Goal: Task Accomplishment & Management: Manage account settings

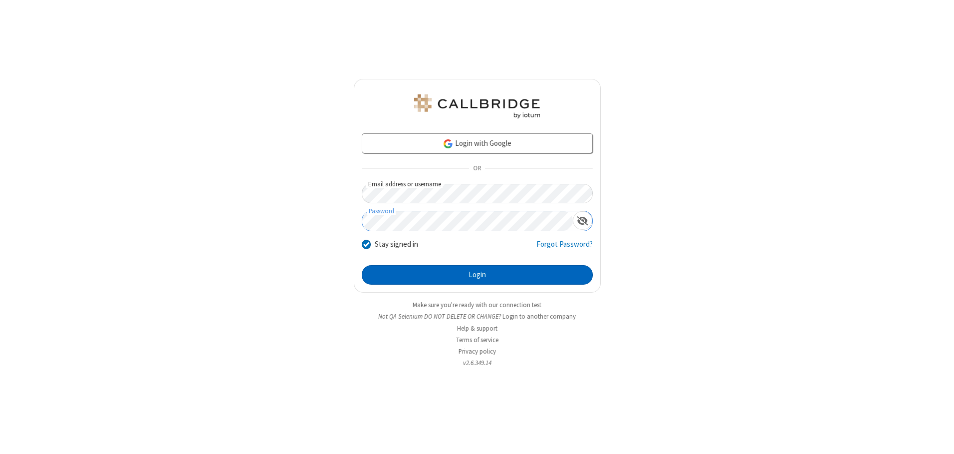
click at [477, 274] on button "Login" at bounding box center [477, 275] width 231 height 20
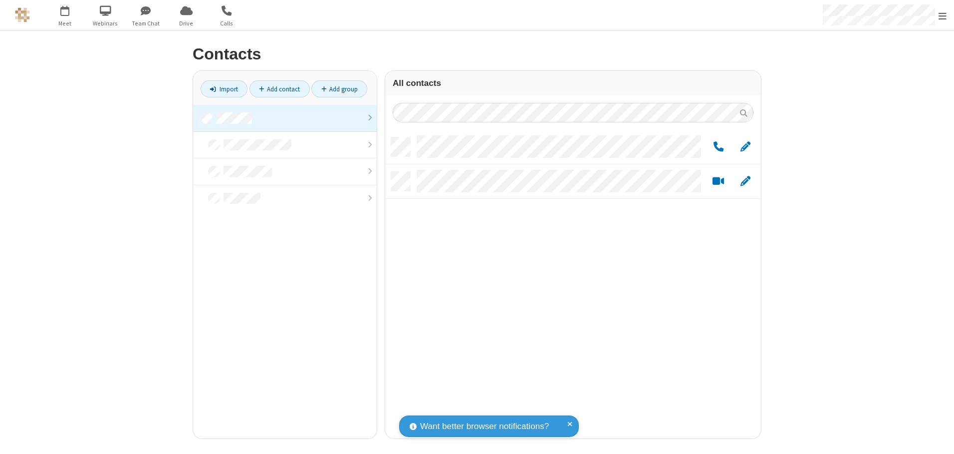
scroll to position [301, 368]
click at [285, 118] on link at bounding box center [285, 118] width 184 height 27
click at [746, 146] on span "Edit" at bounding box center [746, 147] width 10 height 12
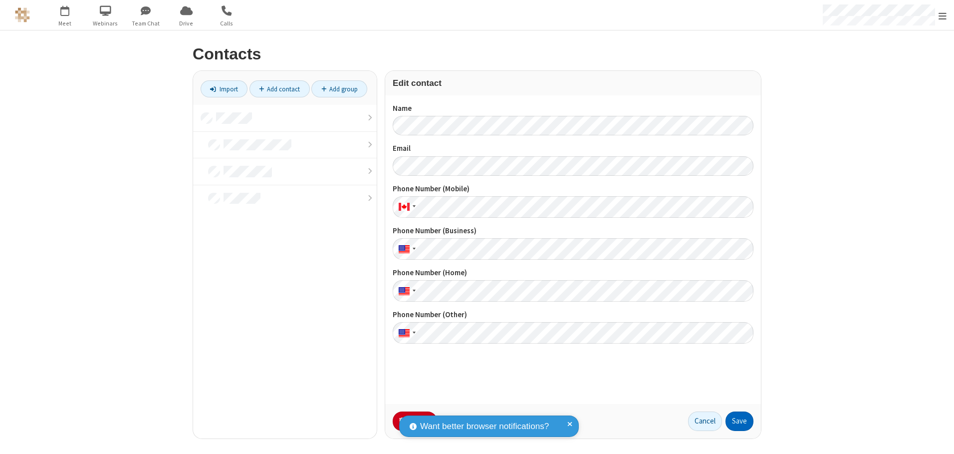
click at [740, 421] on button "Save" at bounding box center [740, 421] width 28 height 20
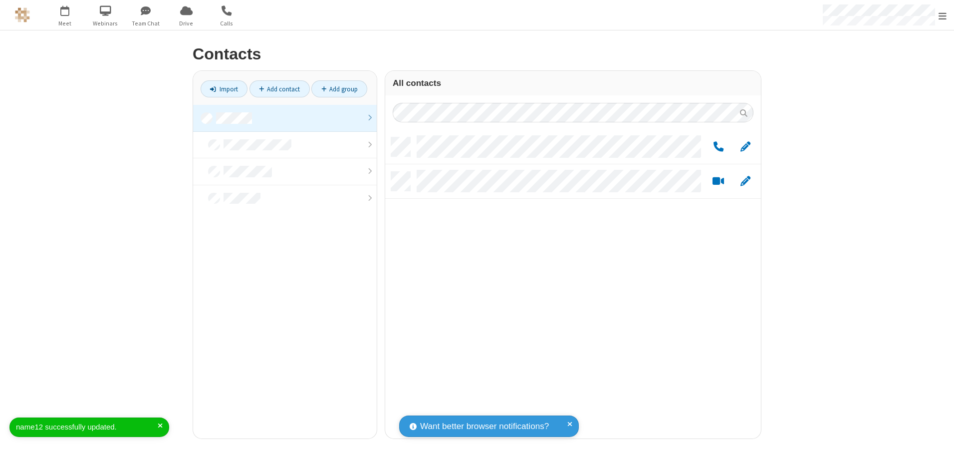
scroll to position [301, 368]
